Goal: Task Accomplishment & Management: Manage account settings

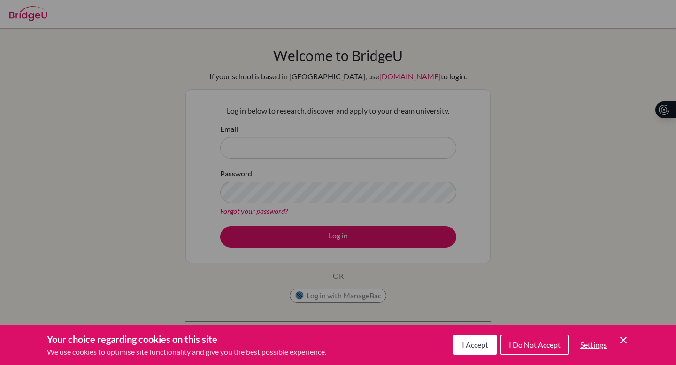
click at [625, 342] on icon "Save and close" at bounding box center [623, 340] width 7 height 7
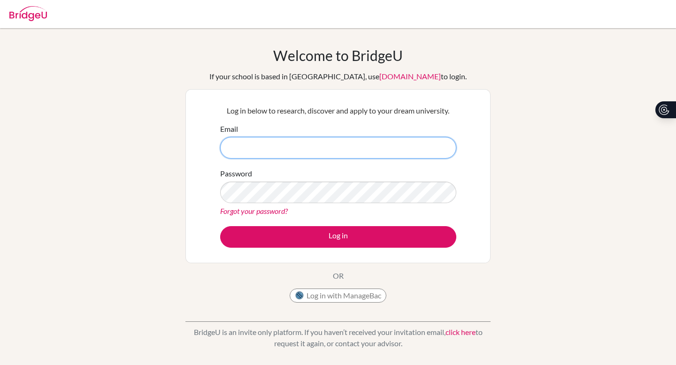
click at [292, 154] on input "Email" at bounding box center [338, 148] width 236 height 22
type input "[DOMAIN_NAME][EMAIL_ADDRESS][PERSON_NAME][DOMAIN_NAME]"
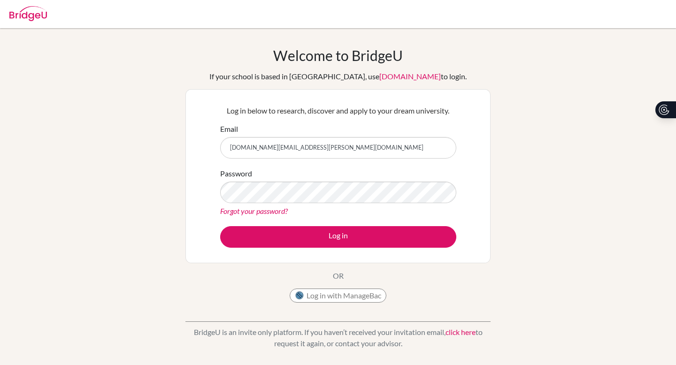
click at [232, 210] on link "Forgot your password?" at bounding box center [254, 211] width 68 height 9
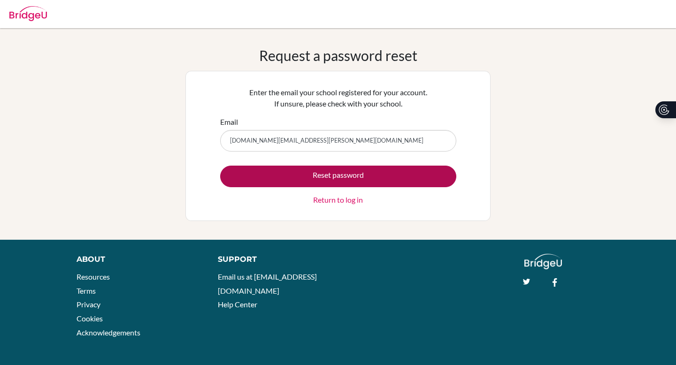
type input "[DOMAIN_NAME][EMAIL_ADDRESS][PERSON_NAME][DOMAIN_NAME]"
click at [302, 182] on button "Reset password" at bounding box center [338, 177] width 236 height 22
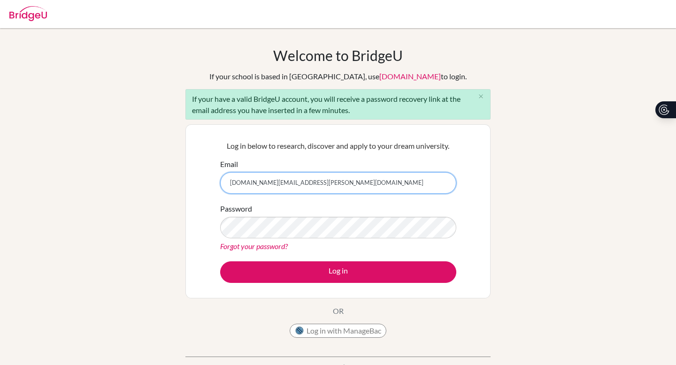
type input "[DOMAIN_NAME][EMAIL_ADDRESS][PERSON_NAME][DOMAIN_NAME]"
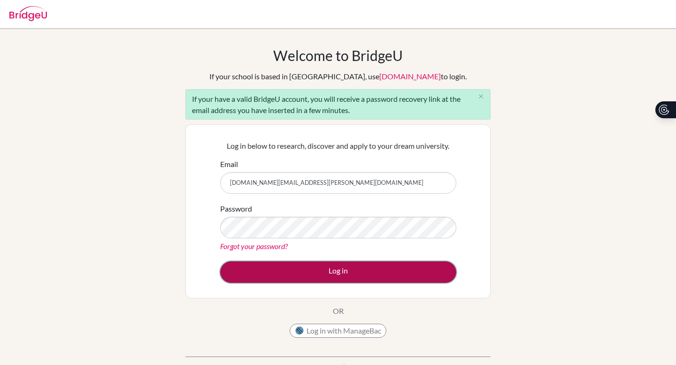
click at [302, 269] on button "Log in" at bounding box center [338, 273] width 236 height 22
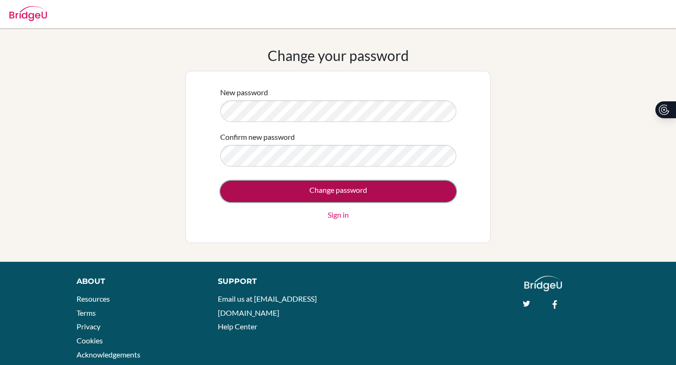
click at [316, 192] on input "Change password" at bounding box center [338, 192] width 236 height 22
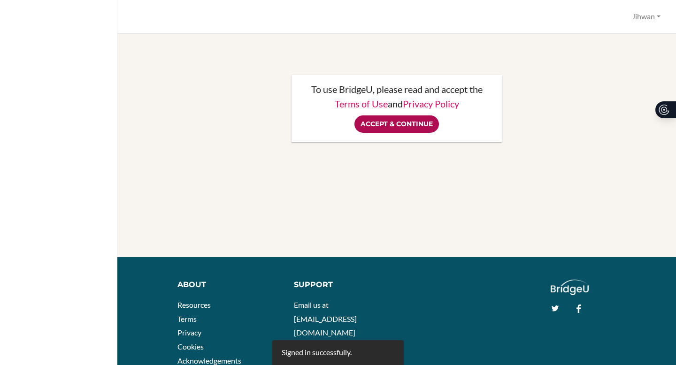
click at [390, 125] on input "Accept & Continue" at bounding box center [397, 124] width 85 height 17
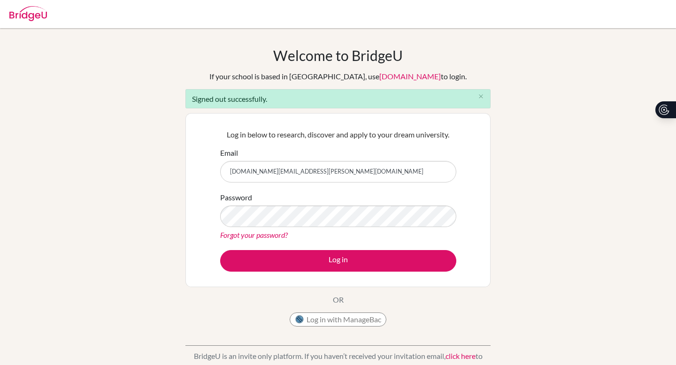
type input "[DOMAIN_NAME][EMAIL_ADDRESS][PERSON_NAME][DOMAIN_NAME]"
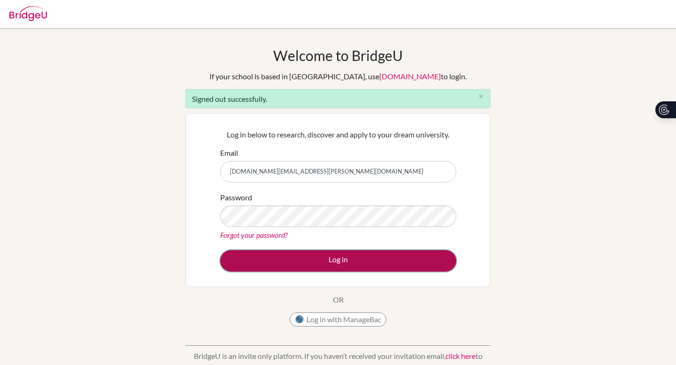
click at [299, 261] on button "Log in" at bounding box center [338, 261] width 236 height 22
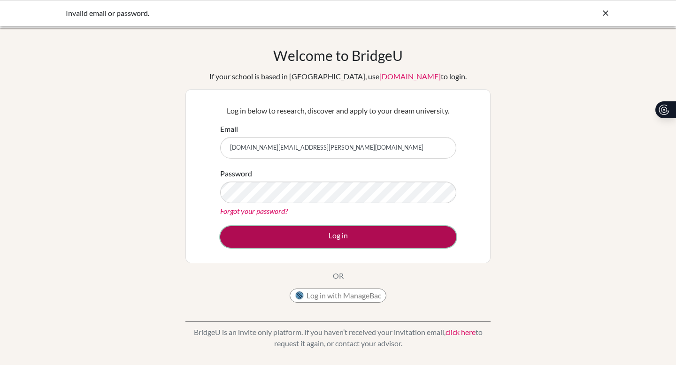
click at [278, 234] on button "Log in" at bounding box center [338, 237] width 236 height 22
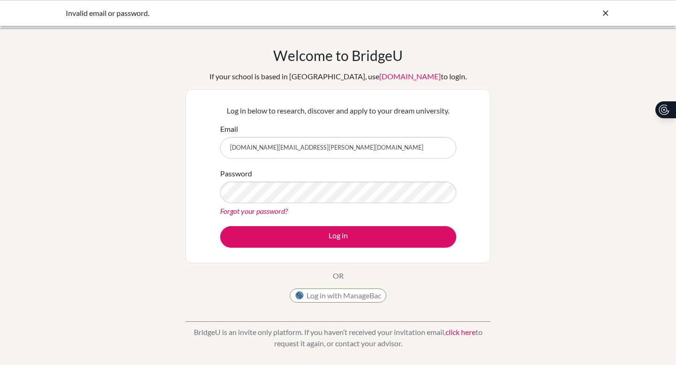
click at [277, 153] on input "[DOMAIN_NAME][EMAIL_ADDRESS][PERSON_NAME][DOMAIN_NAME]" at bounding box center [338, 148] width 236 height 22
click at [275, 148] on input "jihwan.kim@studnets.hope.edu.kh" at bounding box center [338, 148] width 236 height 22
type input "[DOMAIN_NAME][EMAIL_ADDRESS][PERSON_NAME][DOMAIN_NAME]"
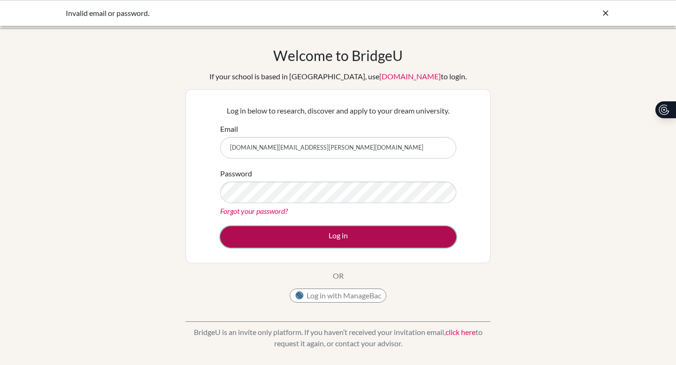
click at [276, 235] on button "Log in" at bounding box center [338, 237] width 236 height 22
click at [282, 231] on button "Log in" at bounding box center [338, 237] width 236 height 22
